Goal: Navigation & Orientation: Understand site structure

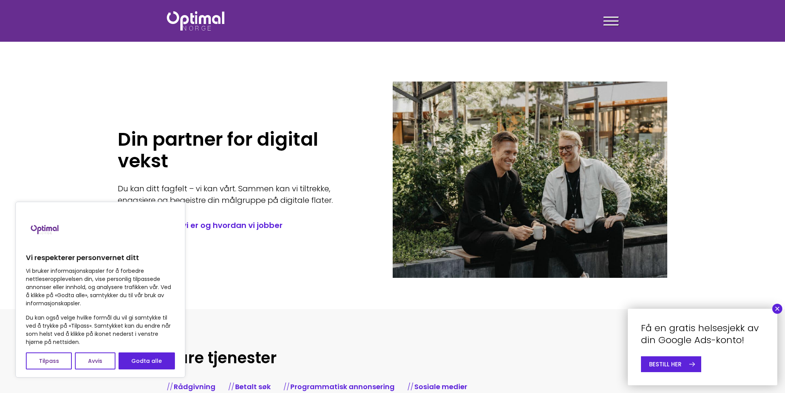
scroll to position [116, 0]
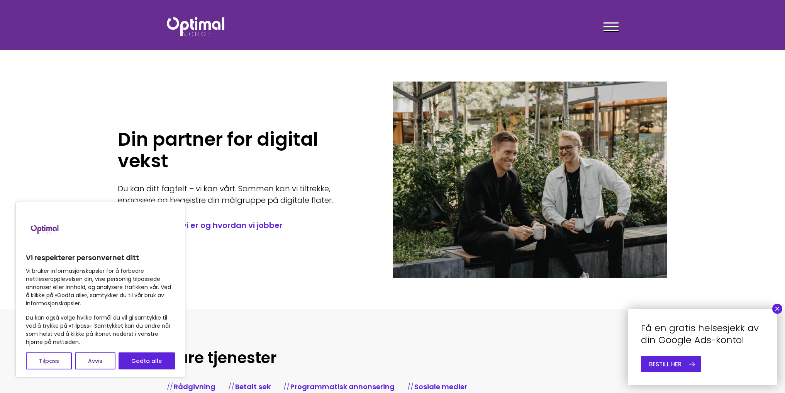
scroll to position [232, 0]
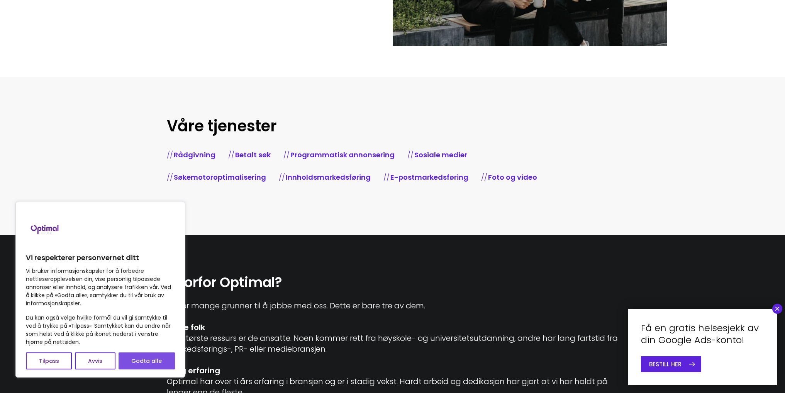
click at [168, 363] on button "Godta alle" at bounding box center [147, 360] width 56 height 17
checkbox input "true"
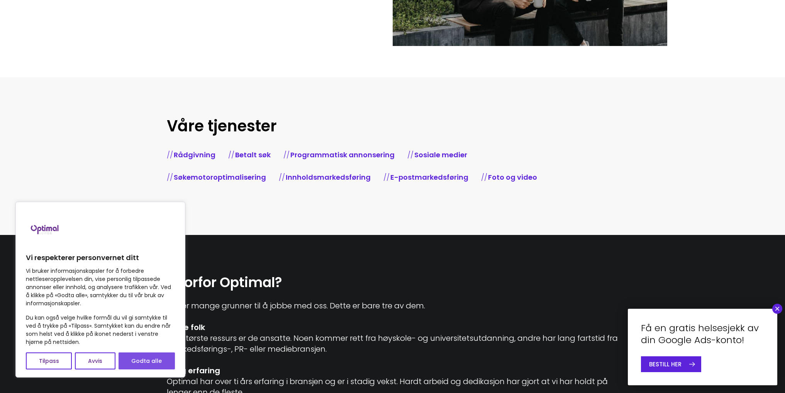
checkbox input "true"
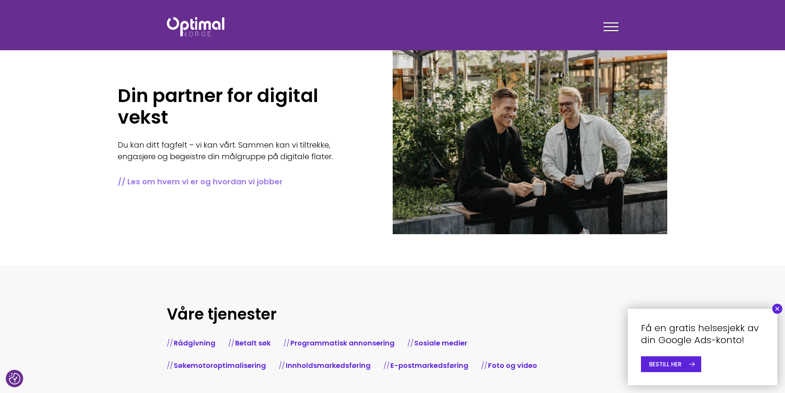
scroll to position [0, 0]
